Goal: Task Accomplishment & Management: Use online tool/utility

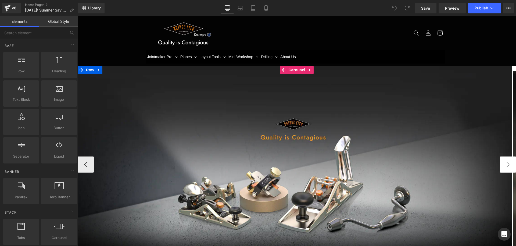
click at [505, 165] on button "›" at bounding box center [507, 165] width 16 height 16
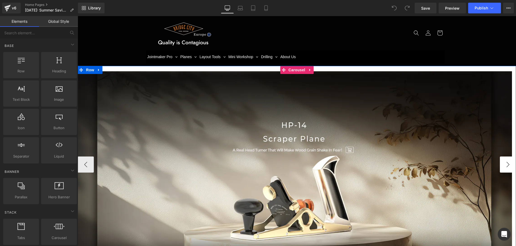
click at [503, 165] on button "›" at bounding box center [507, 165] width 16 height 16
click at [293, 70] on span "Carousel" at bounding box center [296, 70] width 19 height 8
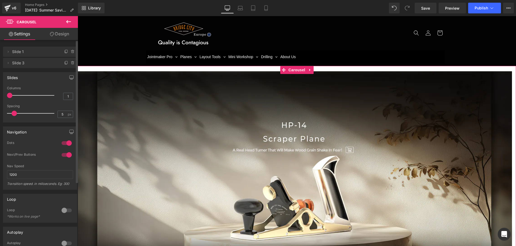
click at [28, 53] on span "Slide 1" at bounding box center [34, 52] width 45 height 10
click at [19, 65] on span "Slide 3" at bounding box center [34, 63] width 45 height 10
click at [20, 52] on span "Slide 1" at bounding box center [34, 52] width 45 height 10
click at [19, 63] on span "Slide 3" at bounding box center [34, 63] width 45 height 10
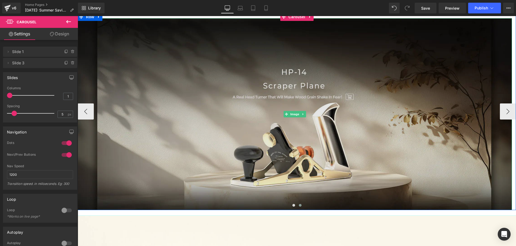
scroll to position [54, 0]
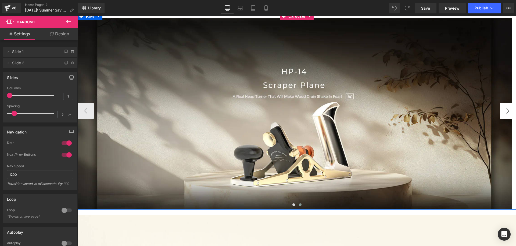
click at [505, 110] on button "›" at bounding box center [507, 111] width 16 height 16
click at [88, 107] on button "‹" at bounding box center [86, 111] width 16 height 16
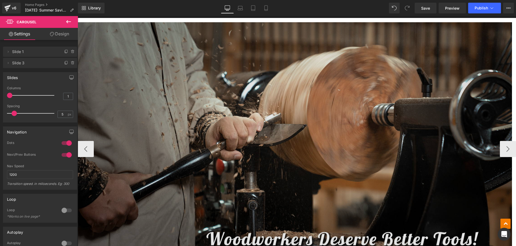
scroll to position [1933, 0]
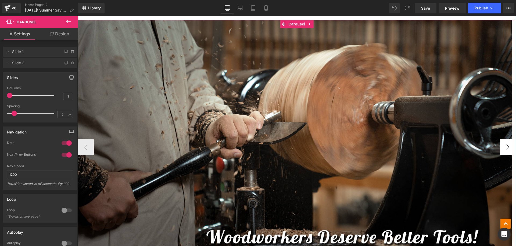
click at [503, 146] on button "›" at bounding box center [507, 147] width 16 height 16
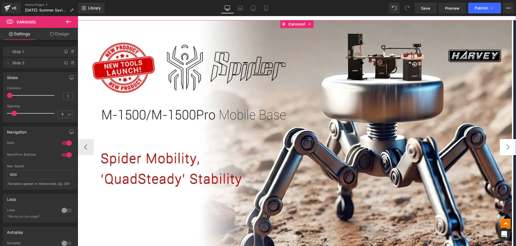
click at [501, 147] on button "›" at bounding box center [507, 147] width 16 height 16
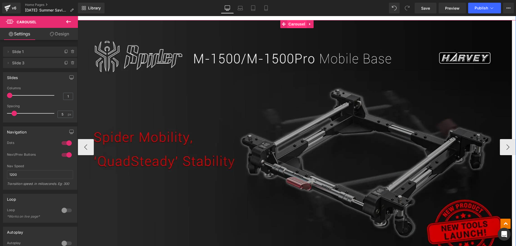
click at [294, 25] on span "Carousel" at bounding box center [296, 24] width 19 height 8
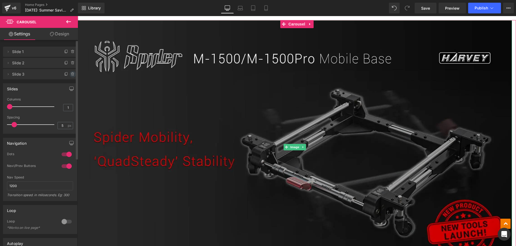
click at [71, 73] on icon at bounding box center [73, 74] width 4 height 4
click at [66, 73] on button "Delete" at bounding box center [67, 74] width 17 height 7
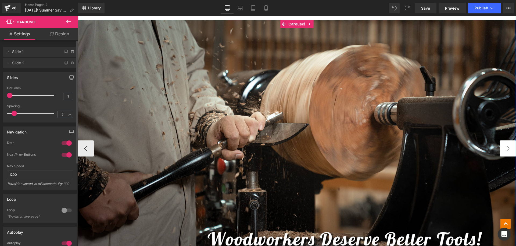
click at [504, 146] on button "›" at bounding box center [507, 149] width 16 height 16
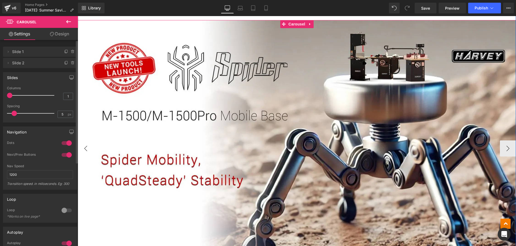
click at [83, 147] on button "‹" at bounding box center [86, 149] width 16 height 16
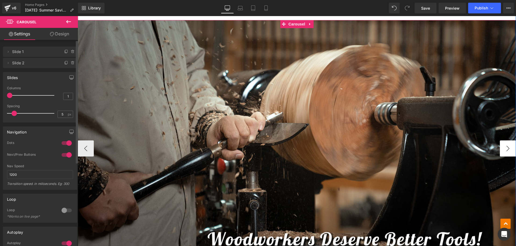
click at [500, 146] on button "›" at bounding box center [507, 149] width 16 height 16
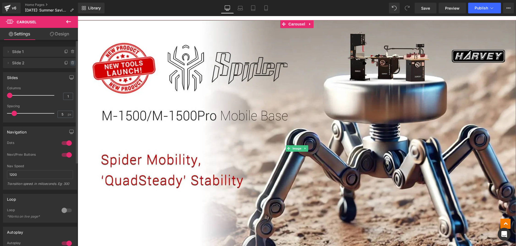
click at [71, 63] on icon at bounding box center [73, 63] width 4 height 4
click at [67, 63] on button "Delete" at bounding box center [67, 63] width 17 height 7
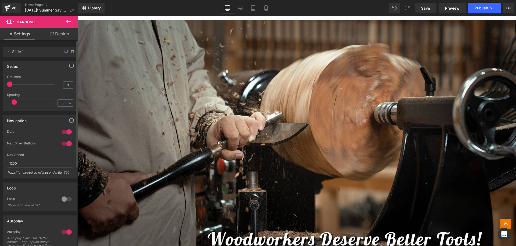
drag, startPoint x: 69, startPoint y: 21, endPoint x: 77, endPoint y: 31, distance: 12.4
click at [69, 21] on icon at bounding box center [68, 22] width 6 height 6
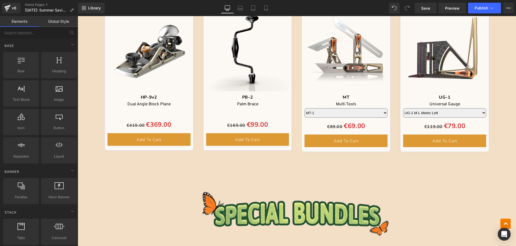
scroll to position [886, 0]
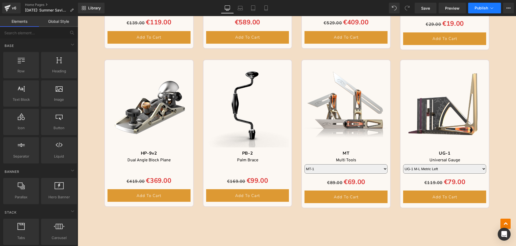
click at [479, 8] on span "Publish" at bounding box center [480, 8] width 13 height 4
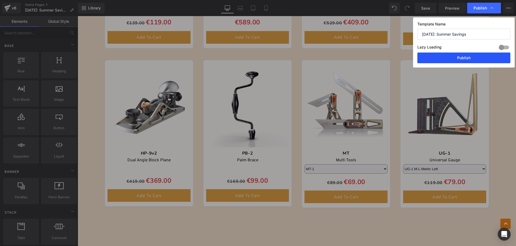
click at [439, 56] on button "Publish" at bounding box center [463, 58] width 93 height 11
